Goal: Information Seeking & Learning: Check status

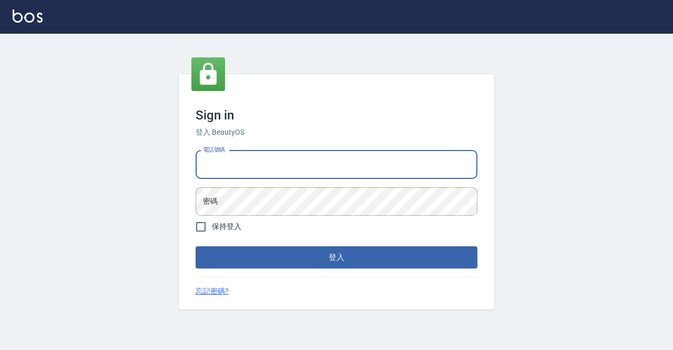
click at [218, 160] on input "電話號碼" at bounding box center [337, 164] width 282 height 28
type input "ㄢ"
type input "0911645073"
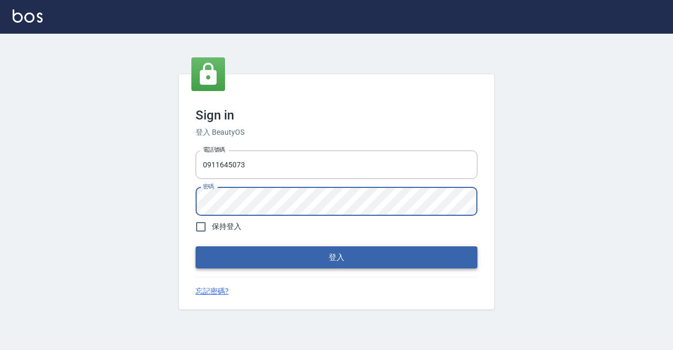
drag, startPoint x: 310, startPoint y: 239, endPoint x: 304, endPoint y: 250, distance: 12.7
click at [310, 240] on form "電話號碼 0911645073 電話號碼 密碼 密碼 保持登入 登入" at bounding box center [337, 207] width 282 height 122
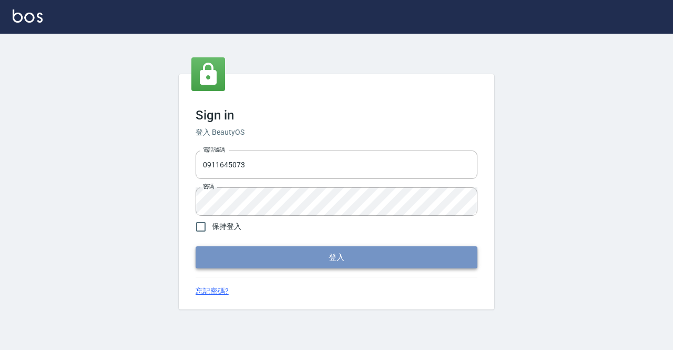
click at [299, 258] on button "登入" at bounding box center [337, 257] width 282 height 22
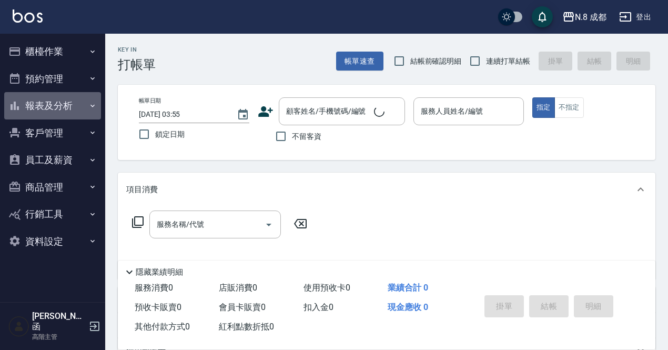
click at [54, 108] on button "報表及分析" at bounding box center [52, 105] width 97 height 27
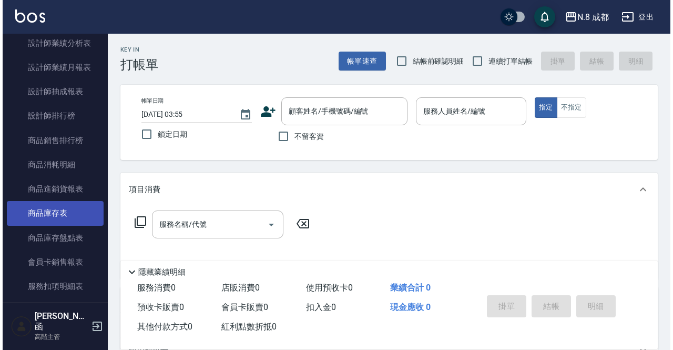
scroll to position [420, 0]
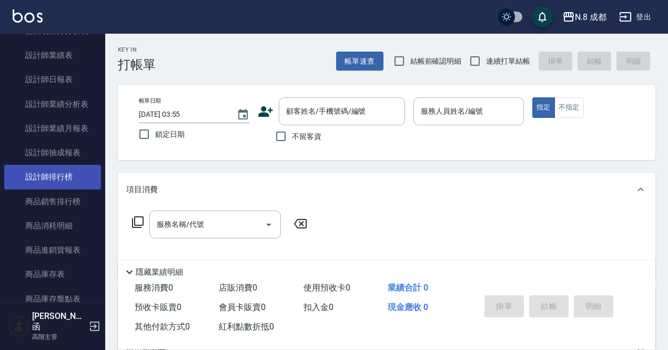
click at [64, 177] on link "設計師排行榜" at bounding box center [52, 177] width 97 height 24
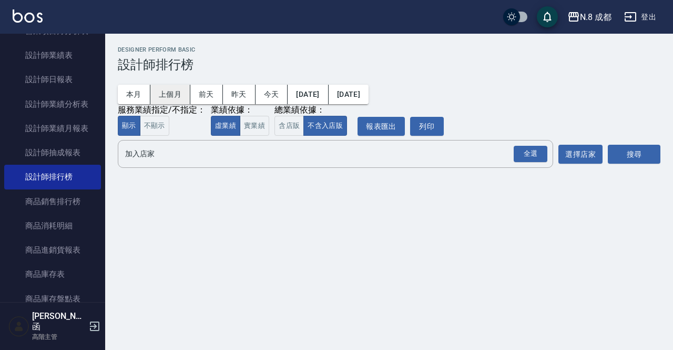
click at [166, 90] on button "上個月" at bounding box center [170, 94] width 40 height 19
click at [147, 156] on input "加入店家" at bounding box center [327, 154] width 410 height 18
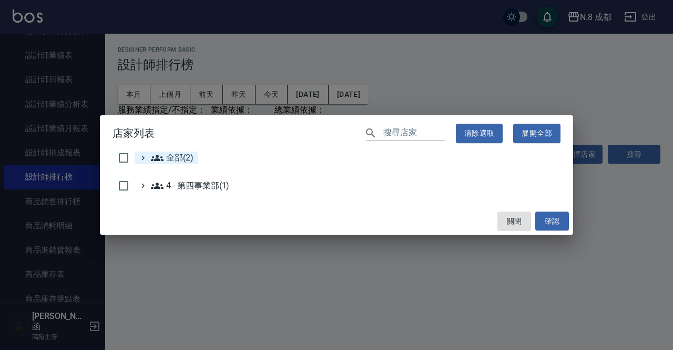
click at [182, 158] on span "全部(2)" at bounding box center [172, 157] width 43 height 13
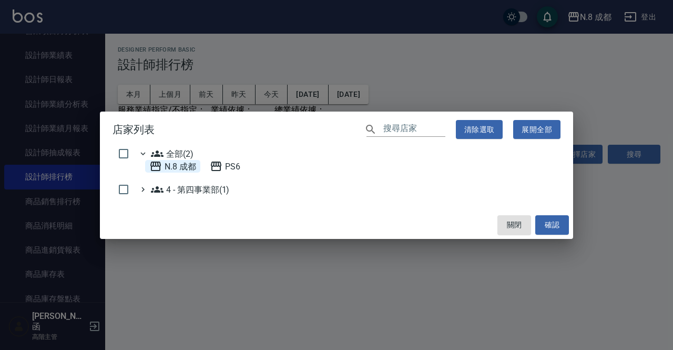
click at [183, 169] on 成都 "N.8 成都" at bounding box center [172, 166] width 47 height 13
click at [539, 222] on button "確認" at bounding box center [552, 224] width 34 height 19
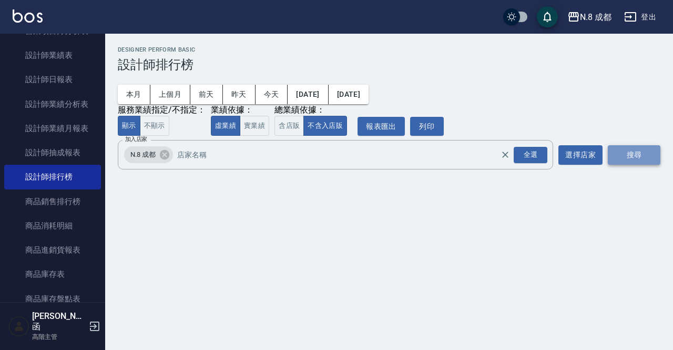
click at [638, 152] on button "搜尋" at bounding box center [634, 154] width 53 height 19
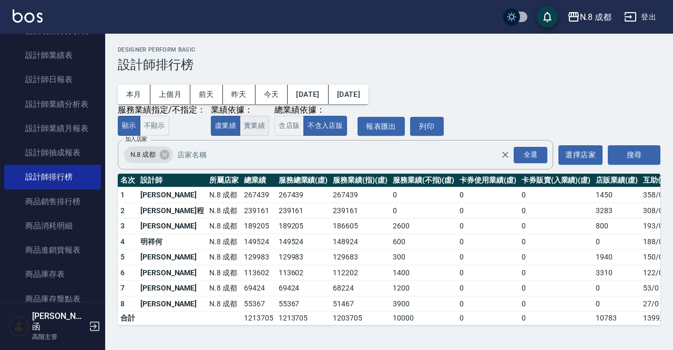
click at [254, 129] on button "實業績" at bounding box center [254, 126] width 29 height 20
drag, startPoint x: 289, startPoint y: 195, endPoint x: 342, endPoint y: 194, distance: 53.1
click at [342, 194] on td "266998" at bounding box center [360, 195] width 60 height 16
copy td "266998"
drag, startPoint x: 293, startPoint y: 209, endPoint x: 334, endPoint y: 206, distance: 41.1
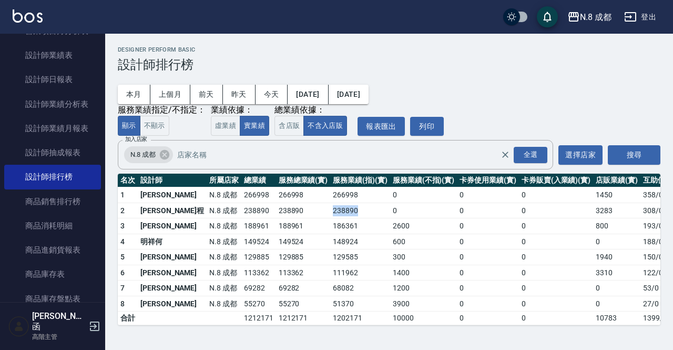
click at [334, 206] on td "238890" at bounding box center [360, 210] width 60 height 16
copy td "238890"
drag, startPoint x: 290, startPoint y: 222, endPoint x: 340, endPoint y: 219, distance: 49.5
click at [340, 219] on td "186361" at bounding box center [360, 226] width 60 height 16
copy td "186361"
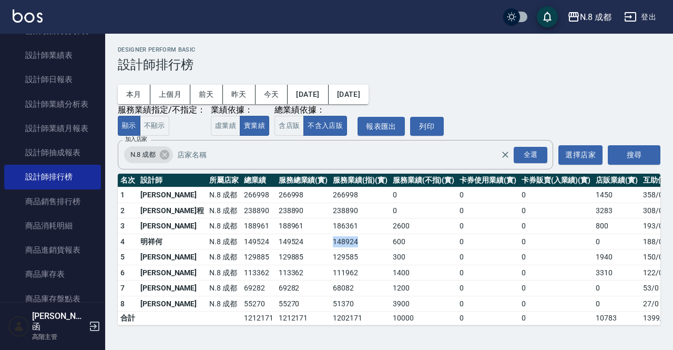
drag, startPoint x: 285, startPoint y: 240, endPoint x: 327, endPoint y: 241, distance: 42.1
click at [327, 241] on tr "4 明祥何 N.8 成都 149524 149524 148924 600 0 0 0 188 / 0" at bounding box center [415, 241] width 594 height 16
copy tr "148924"
drag, startPoint x: 290, startPoint y: 255, endPoint x: 323, endPoint y: 255, distance: 32.6
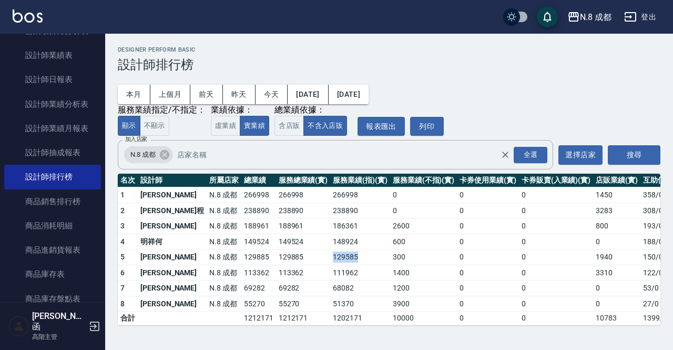
click at [330, 255] on td "129585" at bounding box center [360, 257] width 60 height 16
drag, startPoint x: 289, startPoint y: 272, endPoint x: 321, endPoint y: 270, distance: 31.6
click at [330, 270] on td "111962" at bounding box center [360, 272] width 60 height 16
copy td "111962"
drag, startPoint x: 287, startPoint y: 287, endPoint x: 323, endPoint y: 291, distance: 35.4
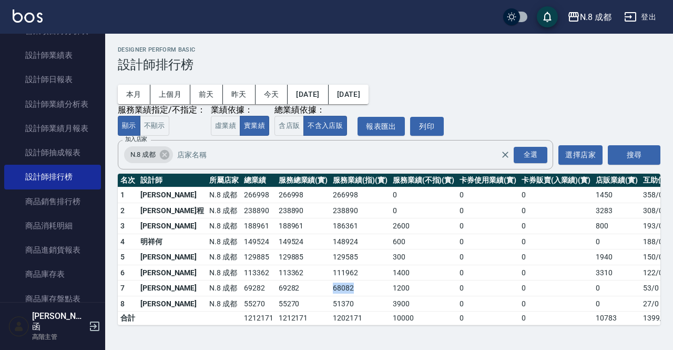
click at [330, 291] on td "68082" at bounding box center [360, 288] width 60 height 16
copy td "68082"
drag, startPoint x: 289, startPoint y: 302, endPoint x: 321, endPoint y: 305, distance: 31.7
click at [330, 305] on td "51370" at bounding box center [360, 303] width 60 height 16
copy td "51370"
